Goal: Find specific page/section: Find specific page/section

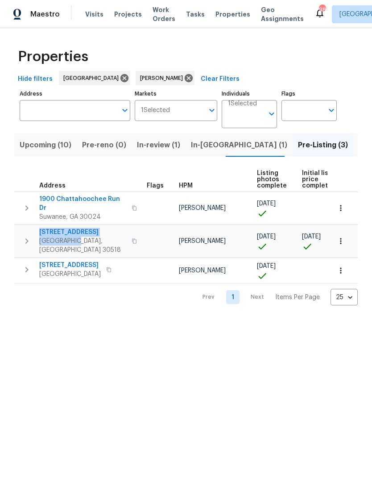
click at [139, 258] on td at bounding box center [218, 258] width 409 height 0
click at [99, 198] on span "1900 Chattahoochee Run Dr" at bounding box center [82, 204] width 87 height 18
click at [54, 237] on span "[GEOGRAPHIC_DATA], [GEOGRAPHIC_DATA] 30518" at bounding box center [82, 246] width 87 height 18
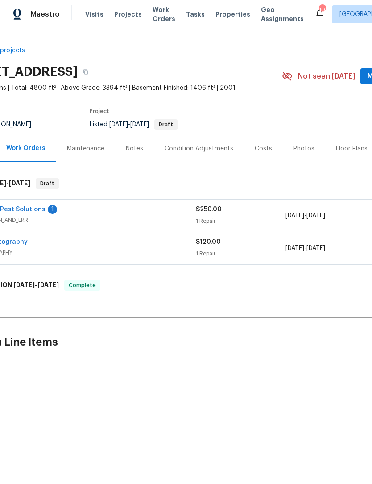
scroll to position [0, 56]
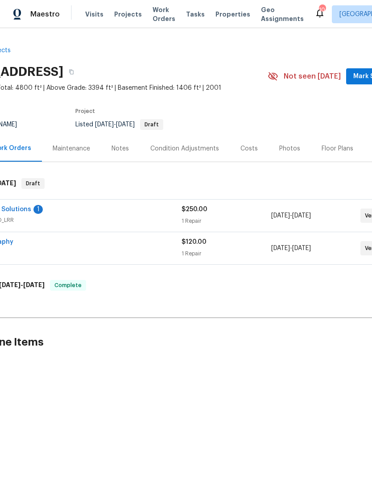
click at [362, 75] on span "Mark Seen" at bounding box center [370, 76] width 33 height 11
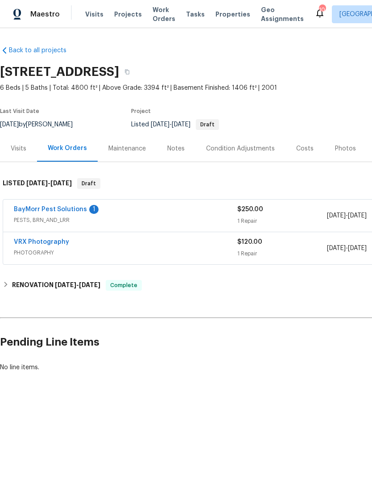
scroll to position [0, 0]
click at [67, 211] on link "BayMorr Pest Solutions" at bounding box center [50, 209] width 73 height 6
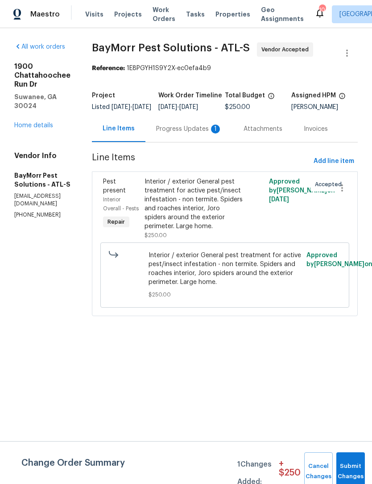
click at [206, 142] on div "Progress Updates 1" at bounding box center [190, 129] width 88 height 26
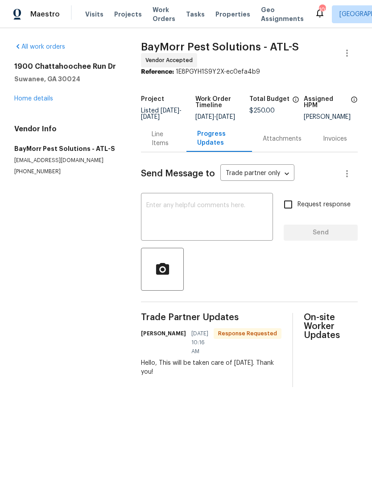
click at [159, 148] on div "Line Items" at bounding box center [164, 139] width 24 height 18
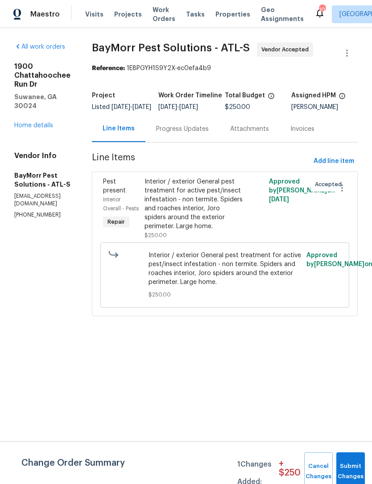
click at [46, 122] on link "Home details" at bounding box center [33, 125] width 39 height 6
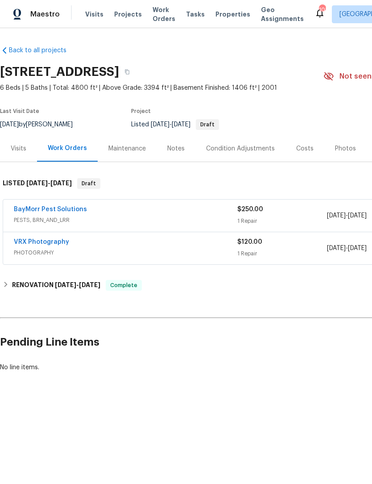
click at [71, 212] on link "BayMorr Pest Solutions" at bounding box center [50, 209] width 73 height 6
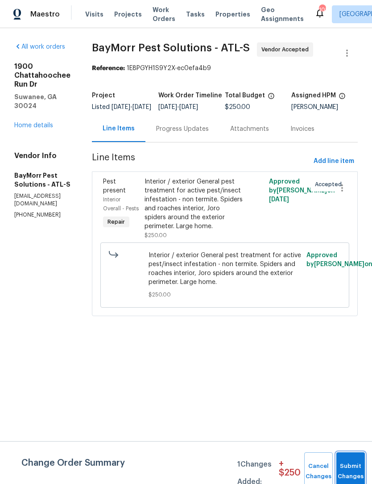
click at [354, 471] on span "Submit Changes" at bounding box center [351, 471] width 20 height 21
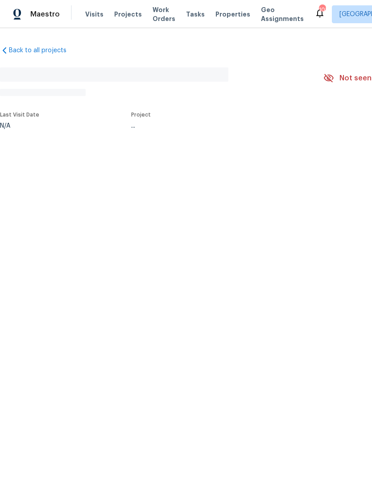
click at [336, 153] on div "Back to all projects No address found N/A Not seen today Mark Seen Actions Last…" at bounding box center [186, 108] width 372 height 160
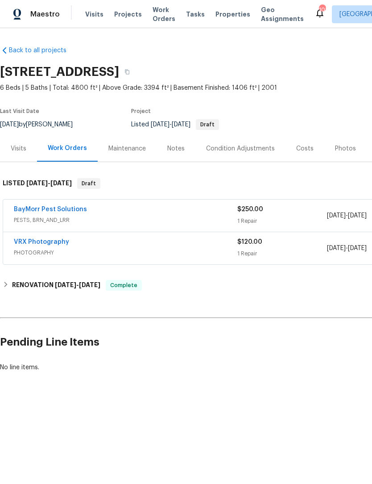
click at [336, 150] on div "Photos" at bounding box center [345, 148] width 21 height 9
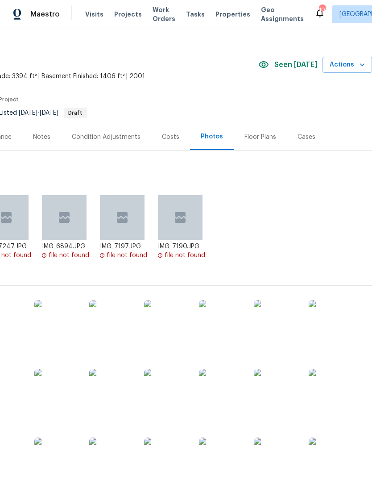
scroll to position [12, 132]
click at [251, 133] on div "Floor Plans" at bounding box center [261, 137] width 32 height 9
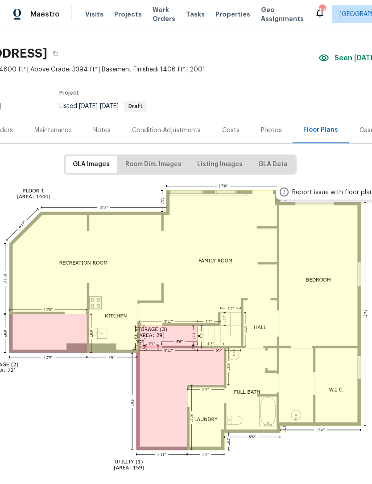
scroll to position [18, 73]
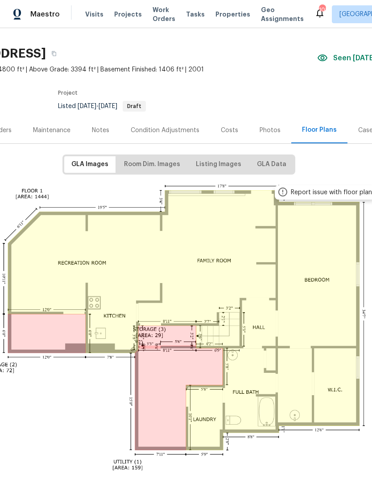
click at [313, 326] on img at bounding box center [179, 344] width 438 height 329
click at [213, 166] on span "Listing Images" at bounding box center [219, 164] width 46 height 11
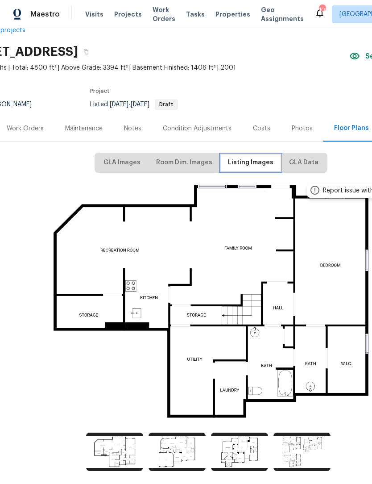
scroll to position [21, 42]
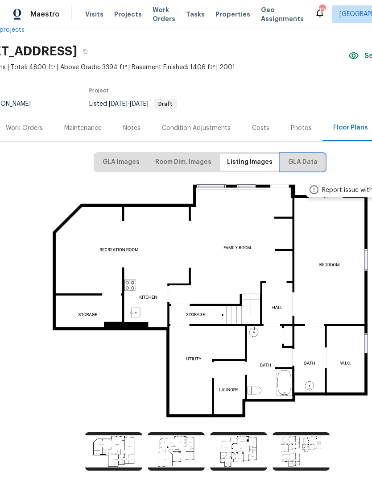
click at [300, 167] on button "GLA Data" at bounding box center [303, 162] width 44 height 17
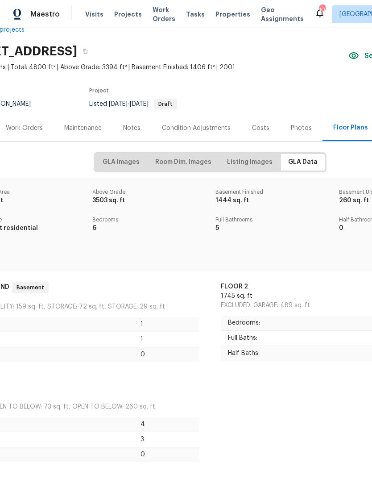
click at [317, 338] on p "Full Baths:" at bounding box center [307, 338] width 158 height 9
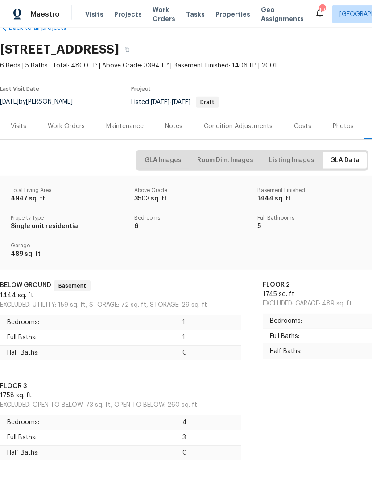
scroll to position [0, 0]
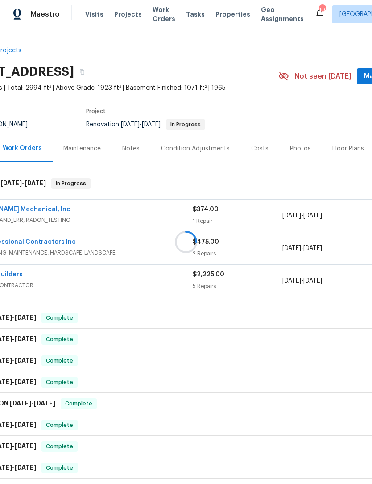
scroll to position [0, 94]
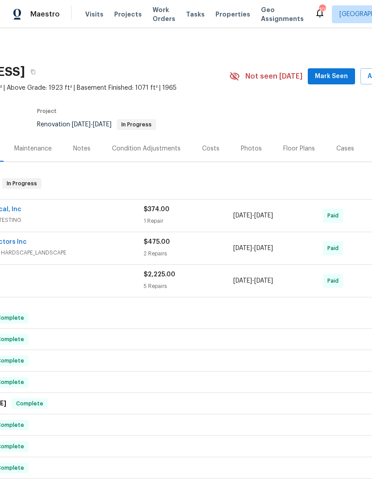
click at [333, 74] on span "Mark Seen" at bounding box center [331, 76] width 33 height 11
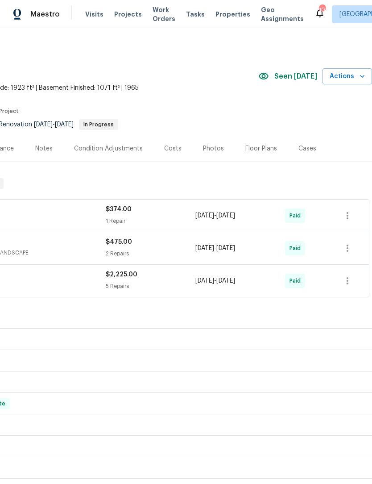
scroll to position [0, 132]
